Goal: Task Accomplishment & Management: Complete application form

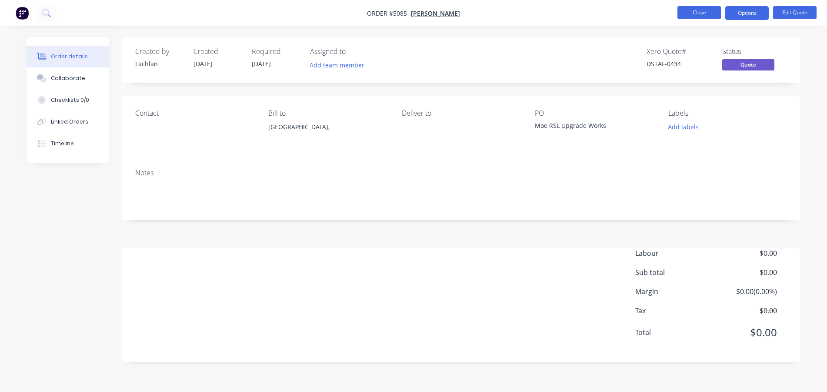
click at [698, 11] on button "Close" at bounding box center [698, 12] width 43 height 13
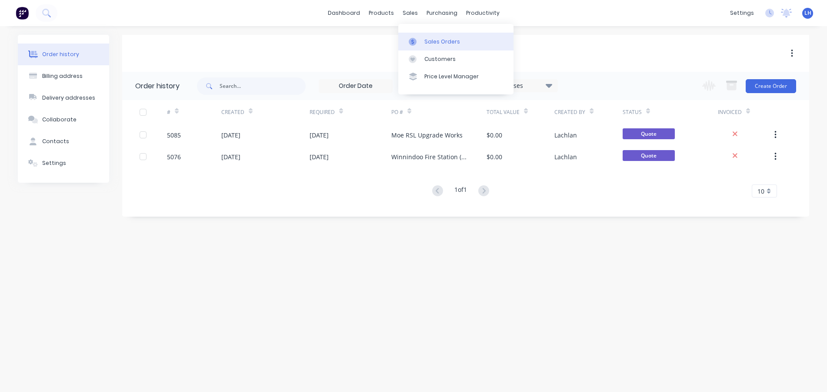
click at [419, 40] on div at bounding box center [415, 42] width 13 height 8
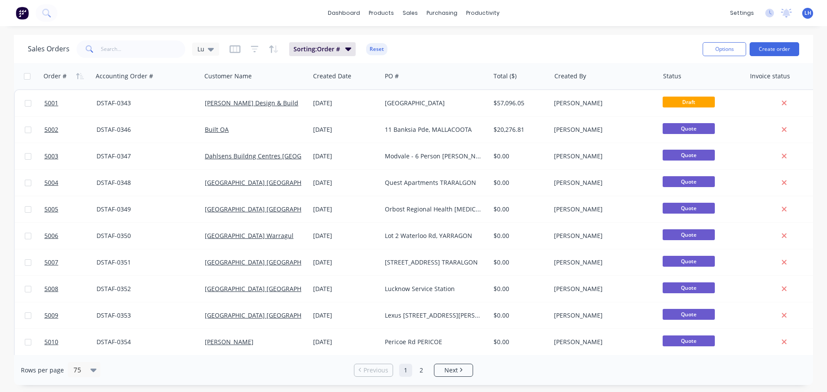
click at [775, 40] on div "Options Create order" at bounding box center [749, 48] width 100 height 21
click at [774, 47] on button "Create order" at bounding box center [774, 49] width 50 height 14
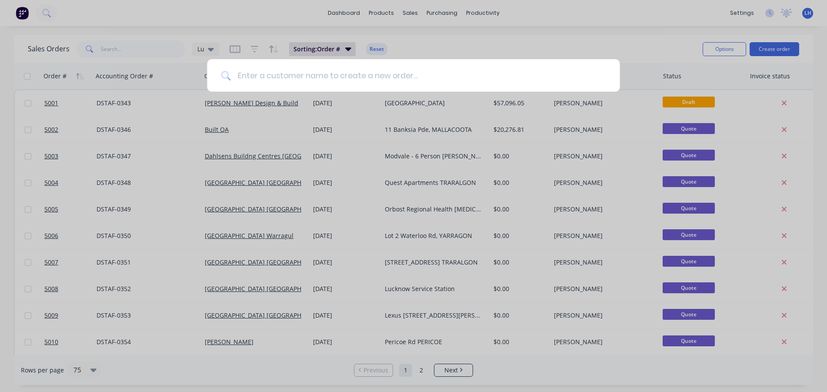
type input "v"
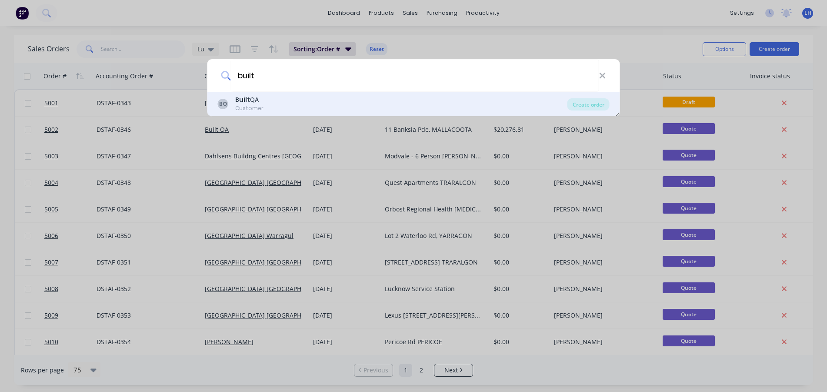
type input "built"
click at [252, 106] on div "Customer" at bounding box center [249, 108] width 28 height 8
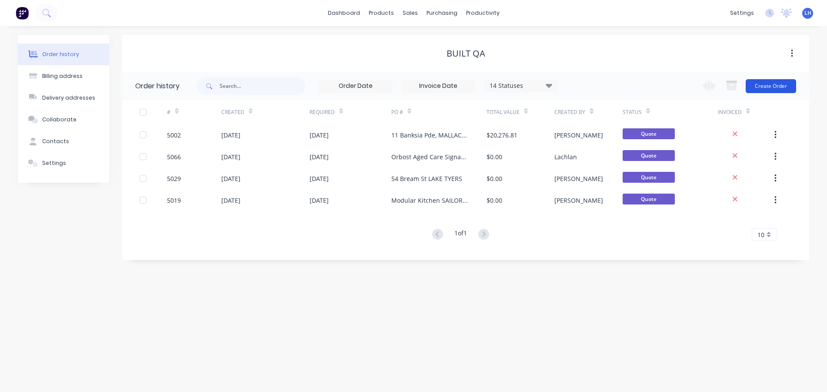
click at [772, 86] on button "Create Order" at bounding box center [770, 86] width 50 height 14
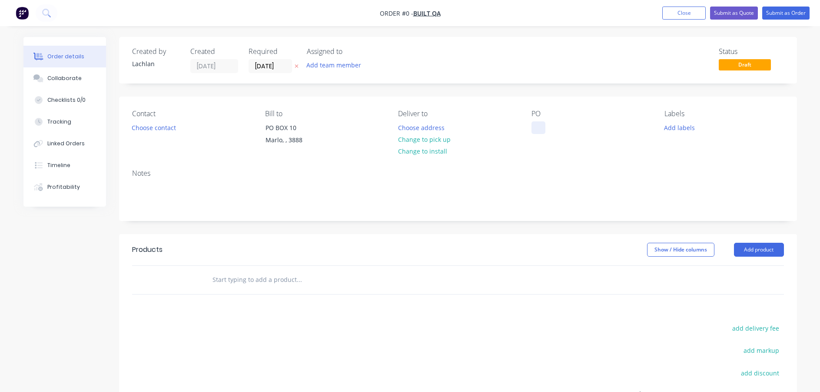
click at [535, 130] on div at bounding box center [538, 127] width 14 height 13
drag, startPoint x: 575, startPoint y: 125, endPoint x: 613, endPoint y: 126, distance: 37.8
click at [575, 125] on div "Cape Conran" at bounding box center [557, 127] width 52 height 13
click at [563, 52] on div "Status Draft" at bounding box center [589, 60] width 390 height 26
click at [727, 17] on button "Submit as Quote" at bounding box center [734, 13] width 48 height 13
